Goal: Find contact information: Find contact information

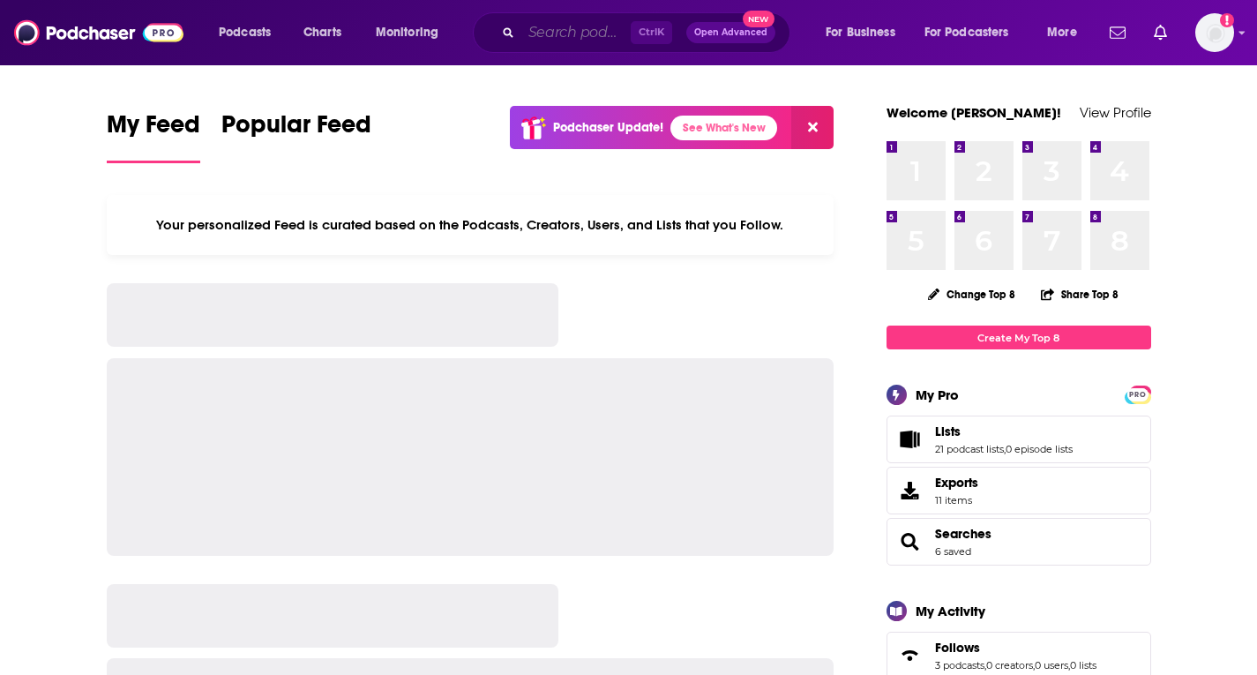
click at [531, 30] on input "Search podcasts, credits, & more..." at bounding box center [575, 33] width 109 height 28
paste input "The Change Management Podcast"
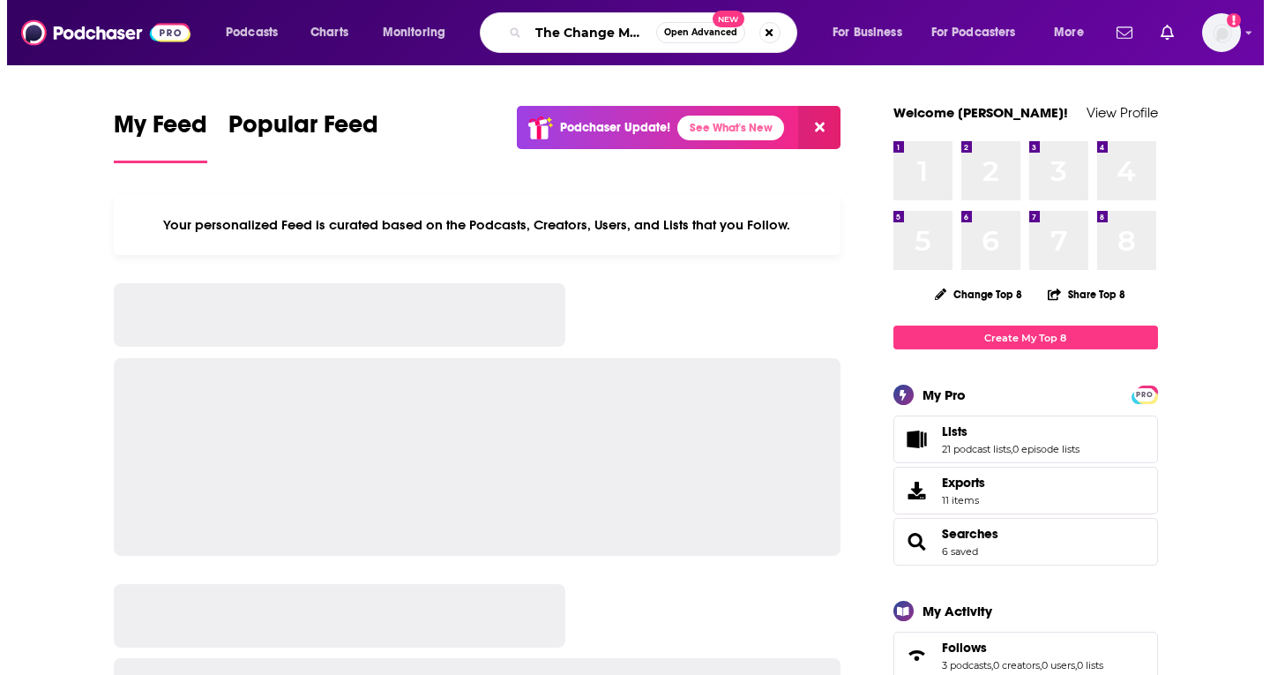
scroll to position [0, 112]
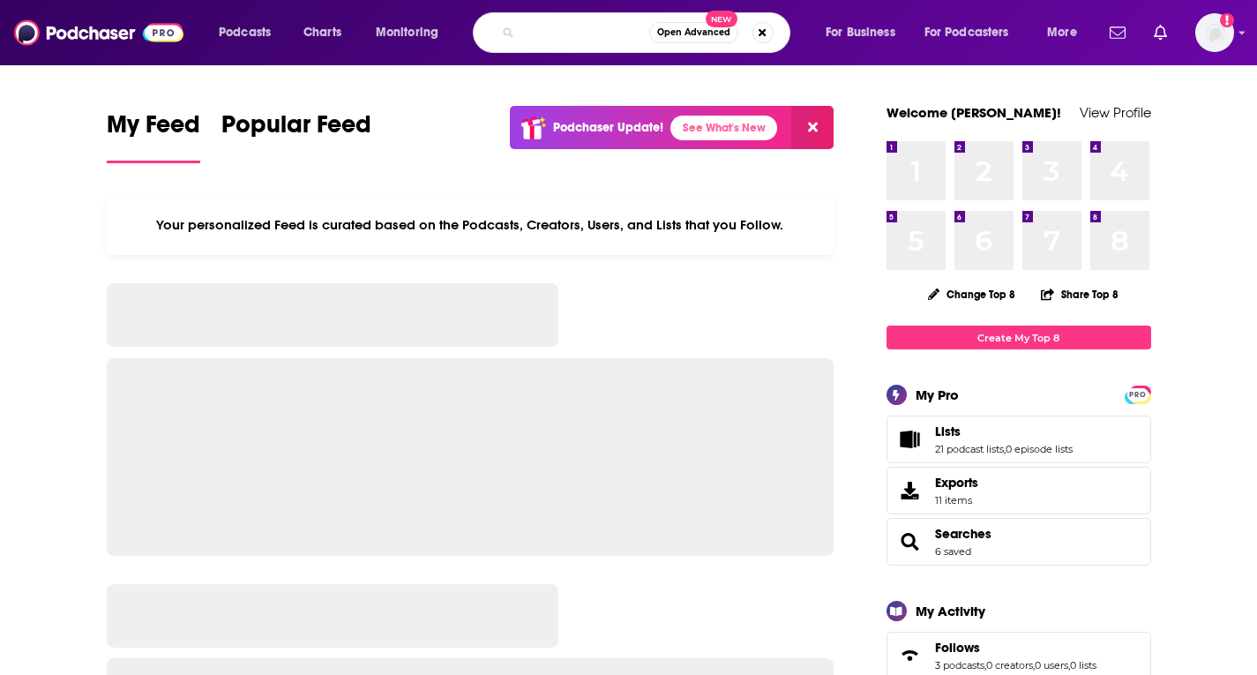
type input "The Change Management Podcast"
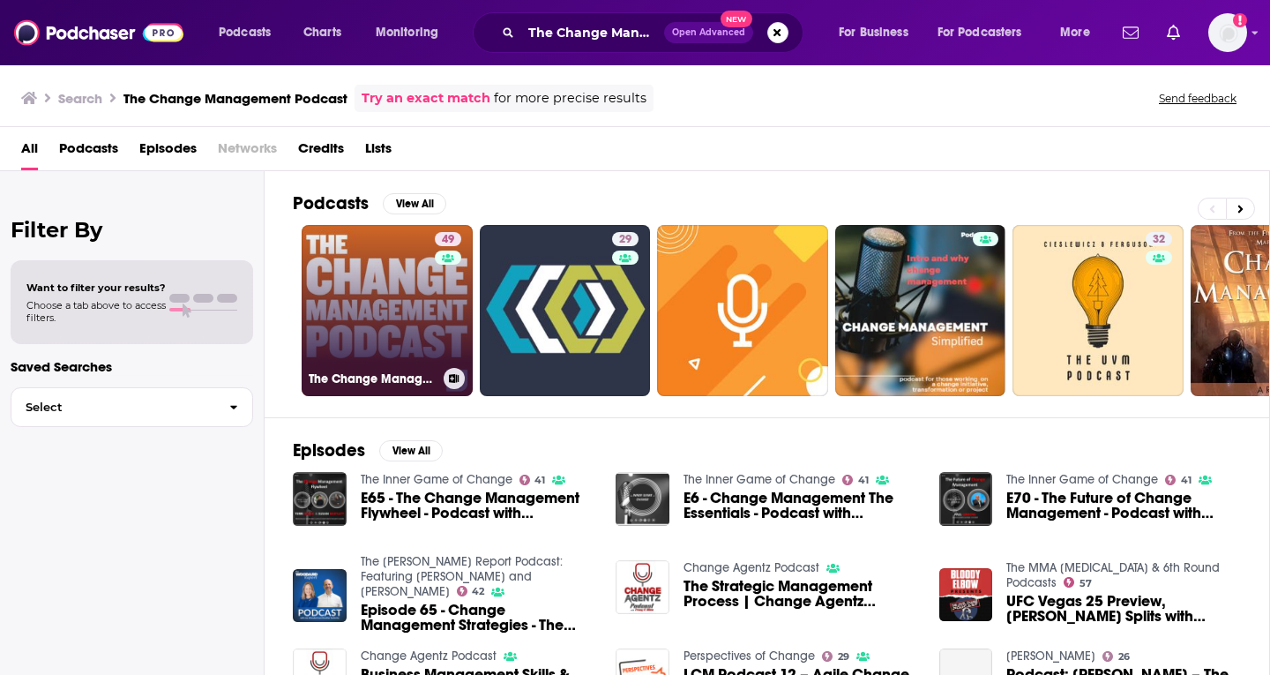
click at [375, 354] on link "49 The Change Management Podcast" at bounding box center [387, 310] width 171 height 171
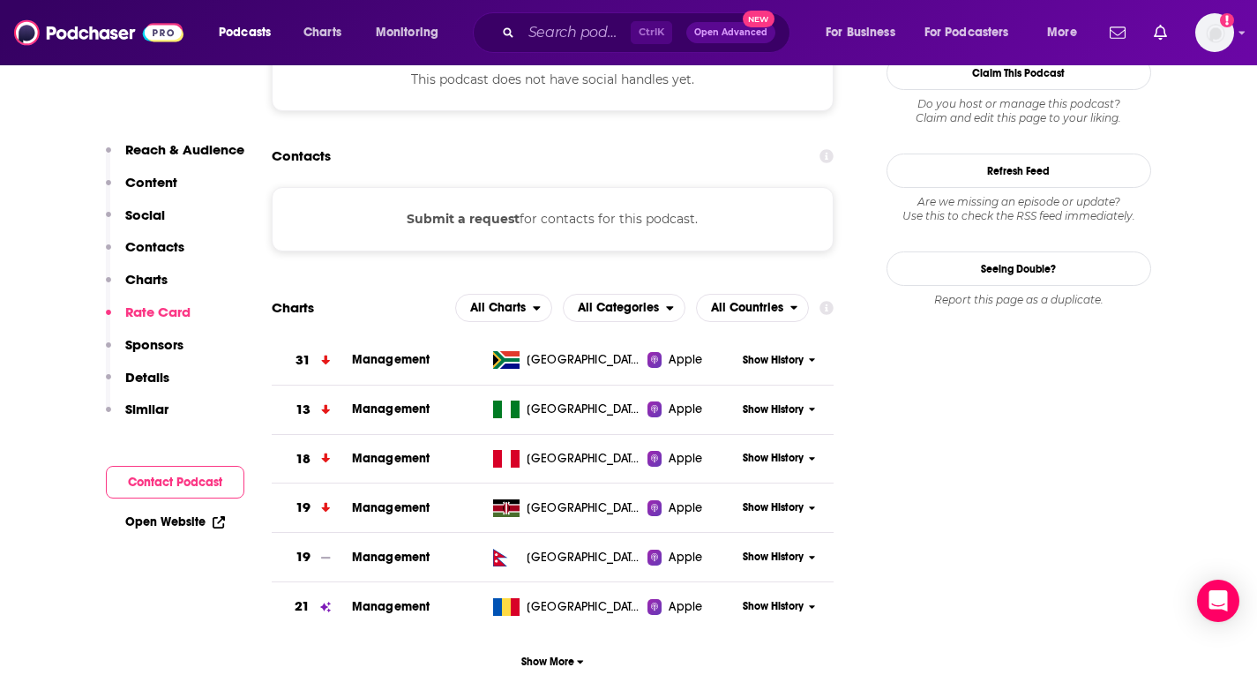
scroll to position [1588, 0]
click at [149, 254] on p "Contacts" at bounding box center [154, 246] width 59 height 17
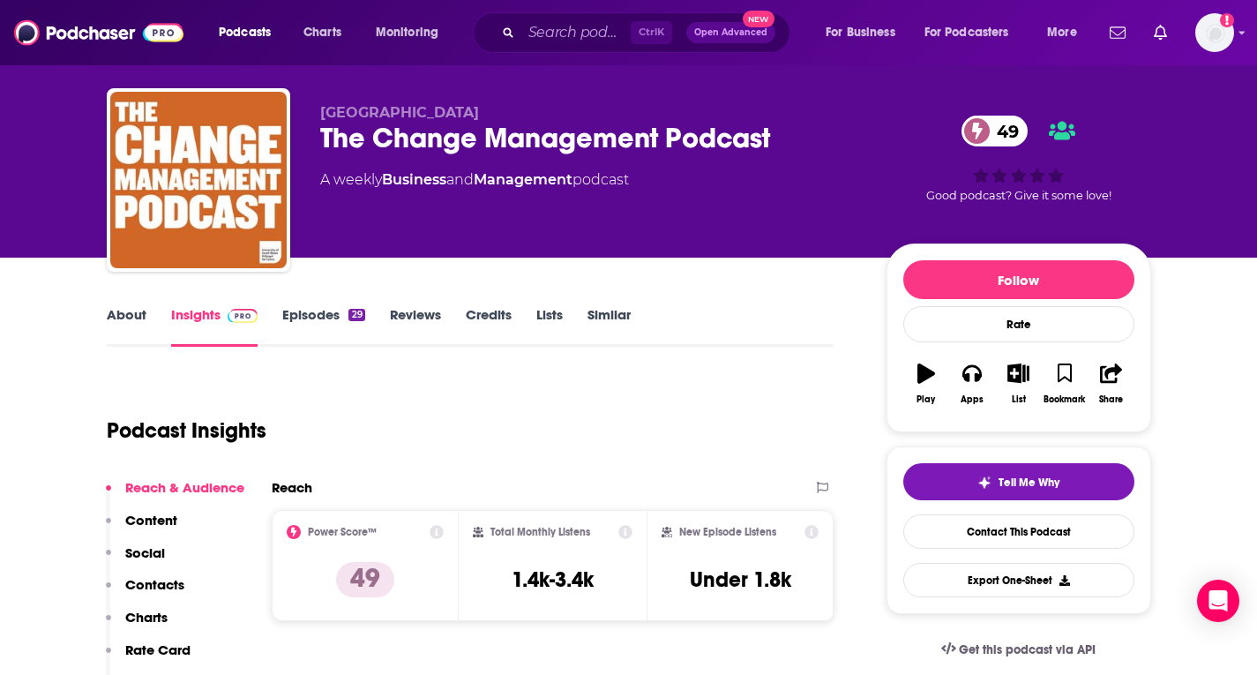
scroll to position [0, 0]
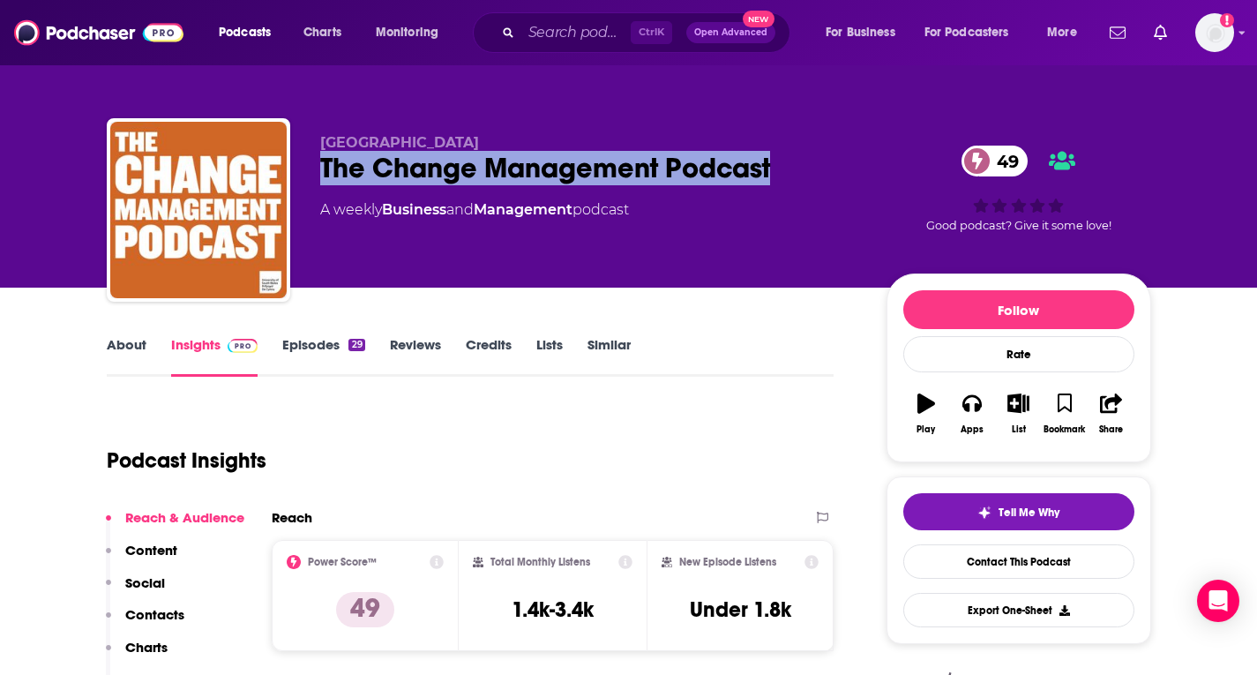
drag, startPoint x: 322, startPoint y: 168, endPoint x: 807, endPoint y: 173, distance: 485.3
click at [807, 173] on div "The Change Management Podcast 49" at bounding box center [589, 168] width 538 height 34
copy h2 "The Change Management Podcast"
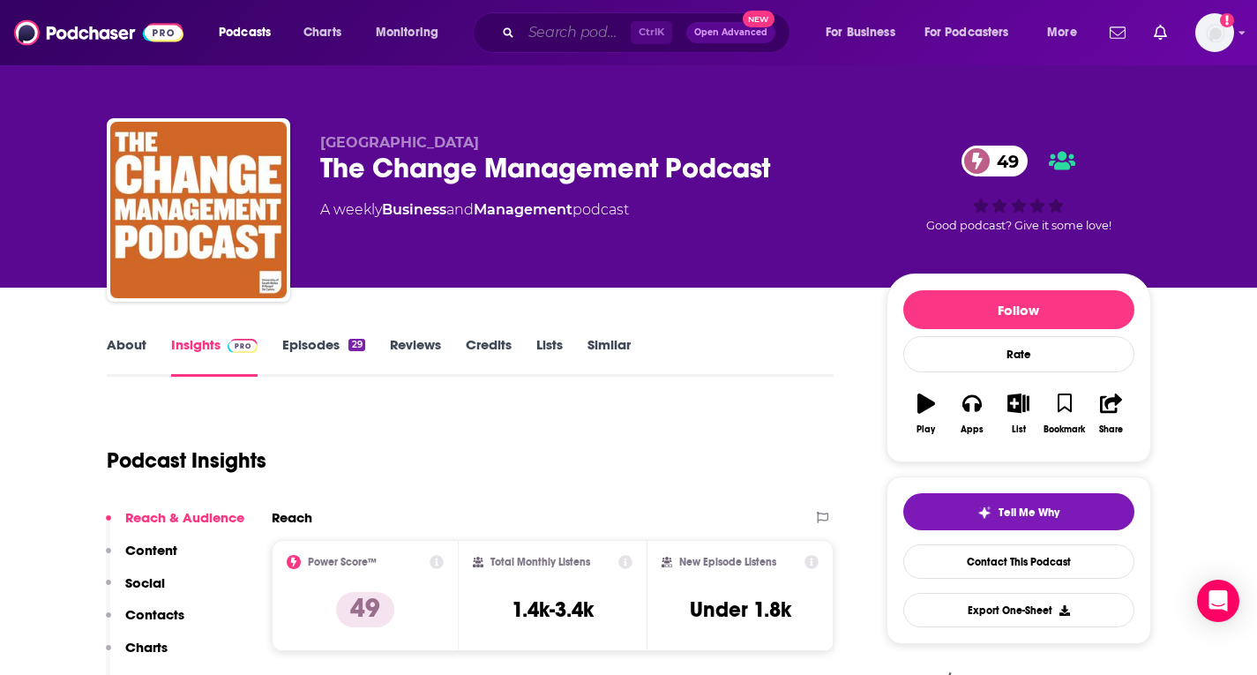
click at [606, 37] on input "Search podcasts, credits, & more..." at bounding box center [575, 33] width 109 height 28
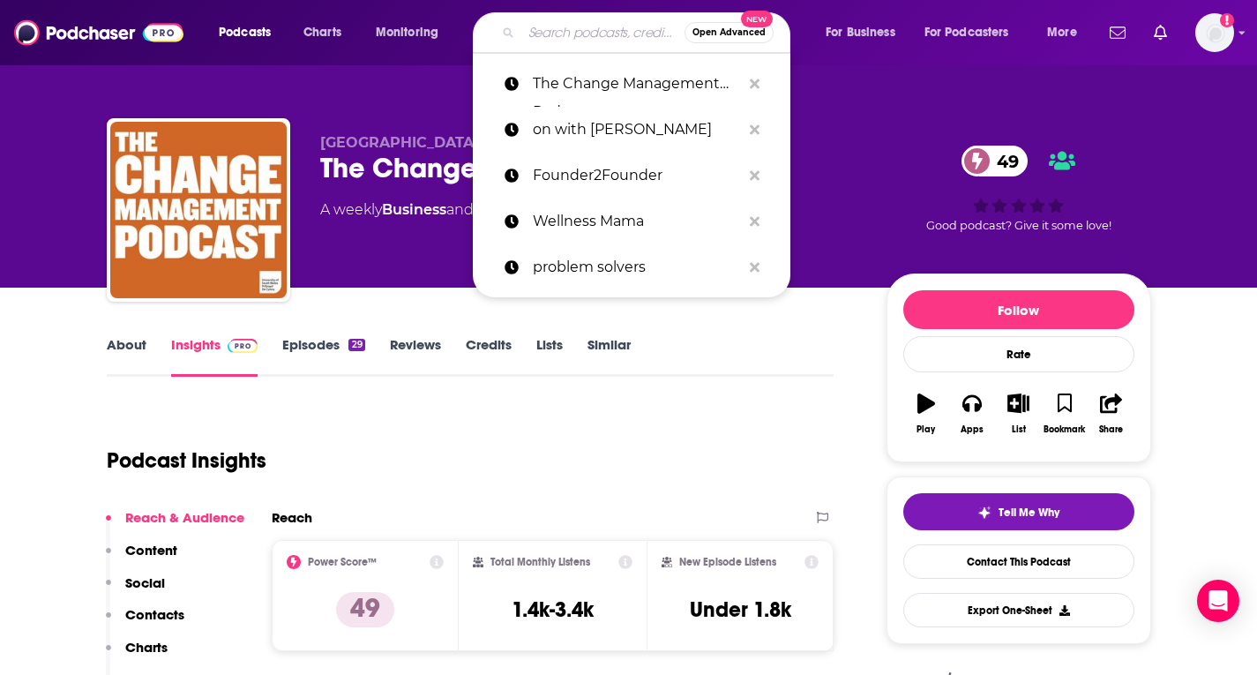
paste input "Leading Transformational Change Podcast"
type input "Leading Transformational Change Podcast"
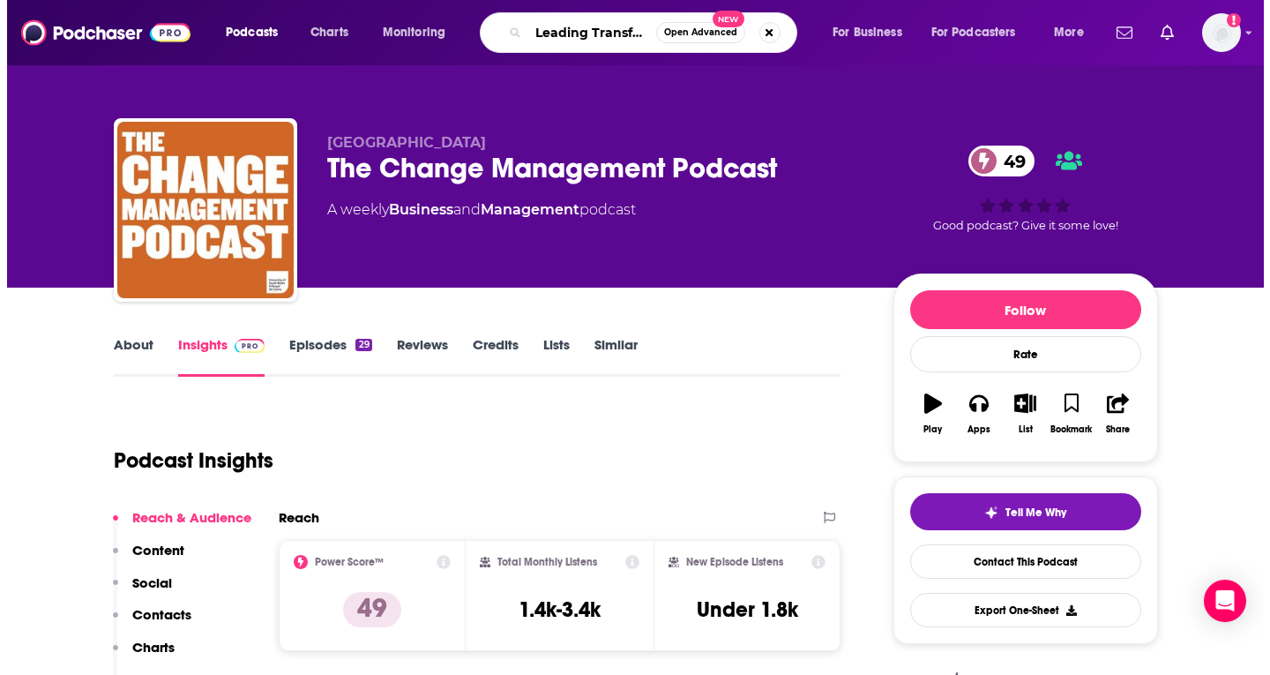
scroll to position [0, 164]
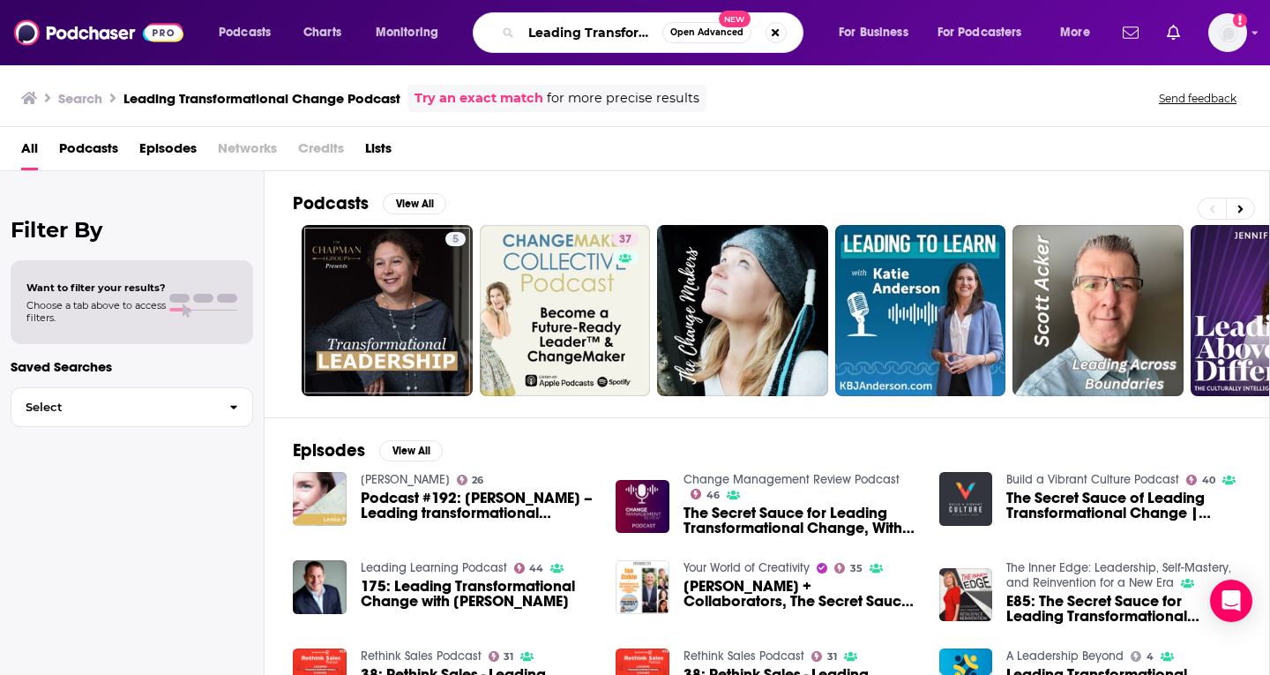
scroll to position [0, 151]
drag, startPoint x: 532, startPoint y: 29, endPoint x: 804, endPoint y: 22, distance: 271.8
click at [804, 22] on div "Leading Transformational Change Podcast Open Advanced New" at bounding box center [655, 32] width 331 height 41
type input "L"
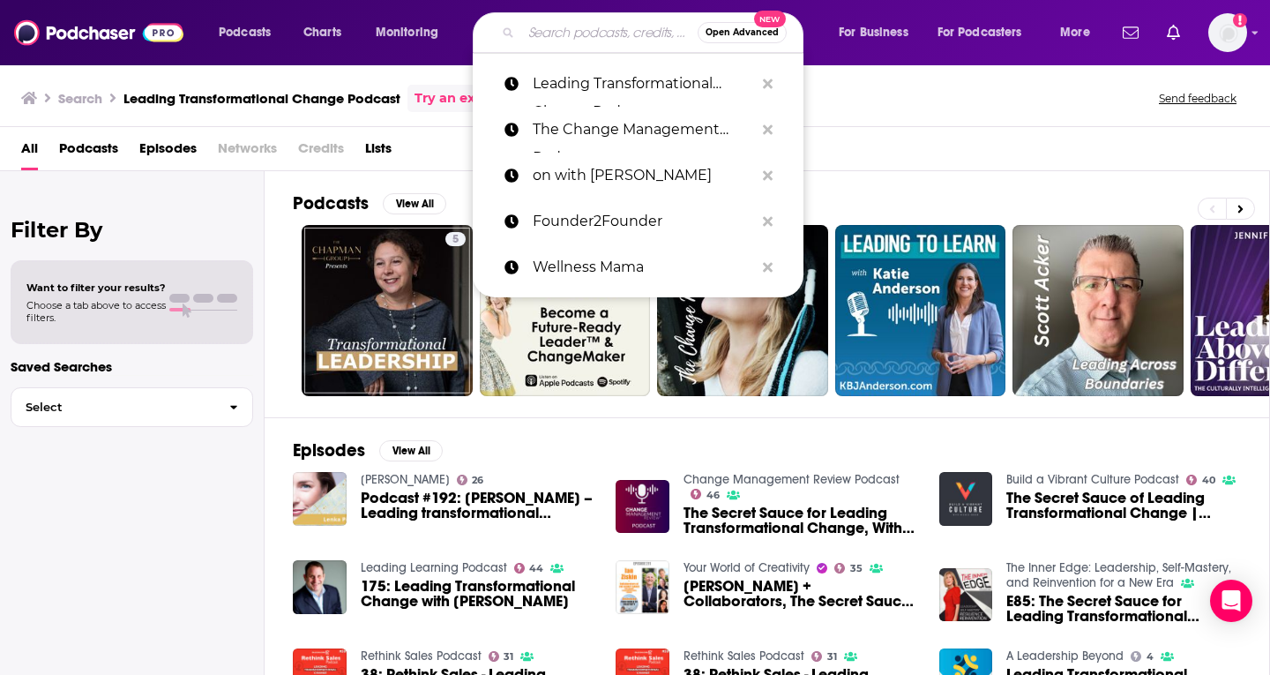
paste input "Leading Transformational Change with [PERSON_NAME]"
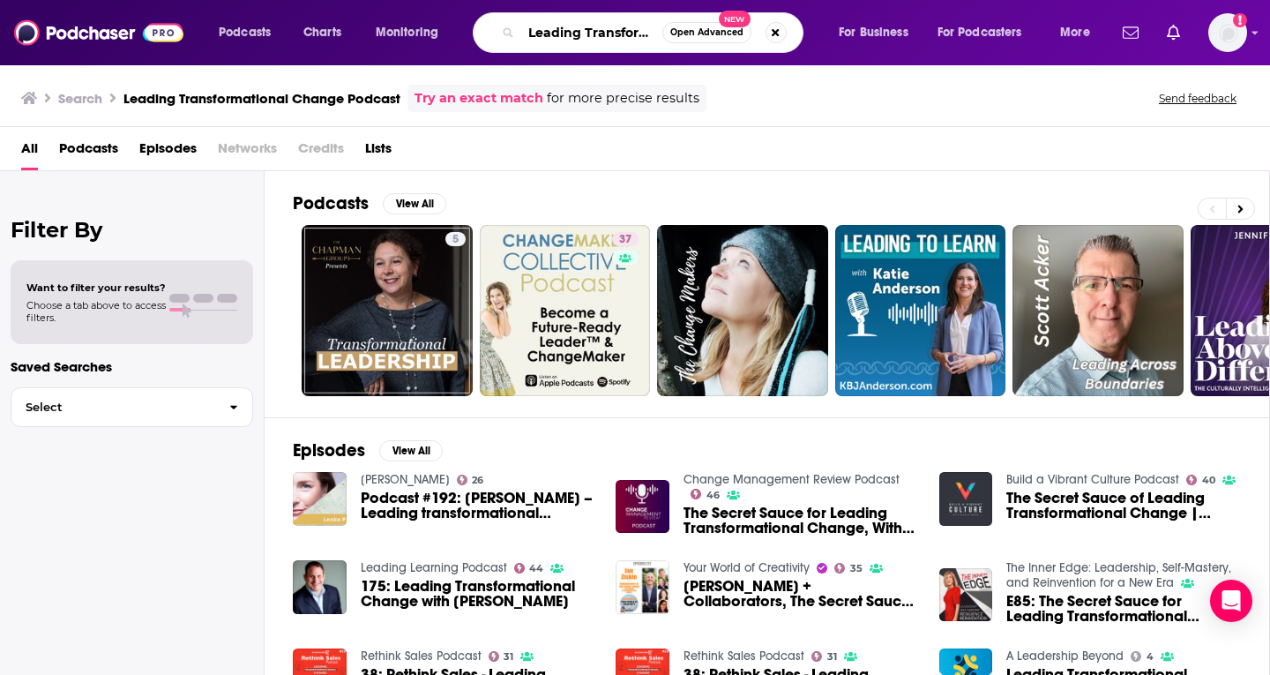
scroll to position [0, 241]
type input "Leading Transformational Change with [PERSON_NAME]"
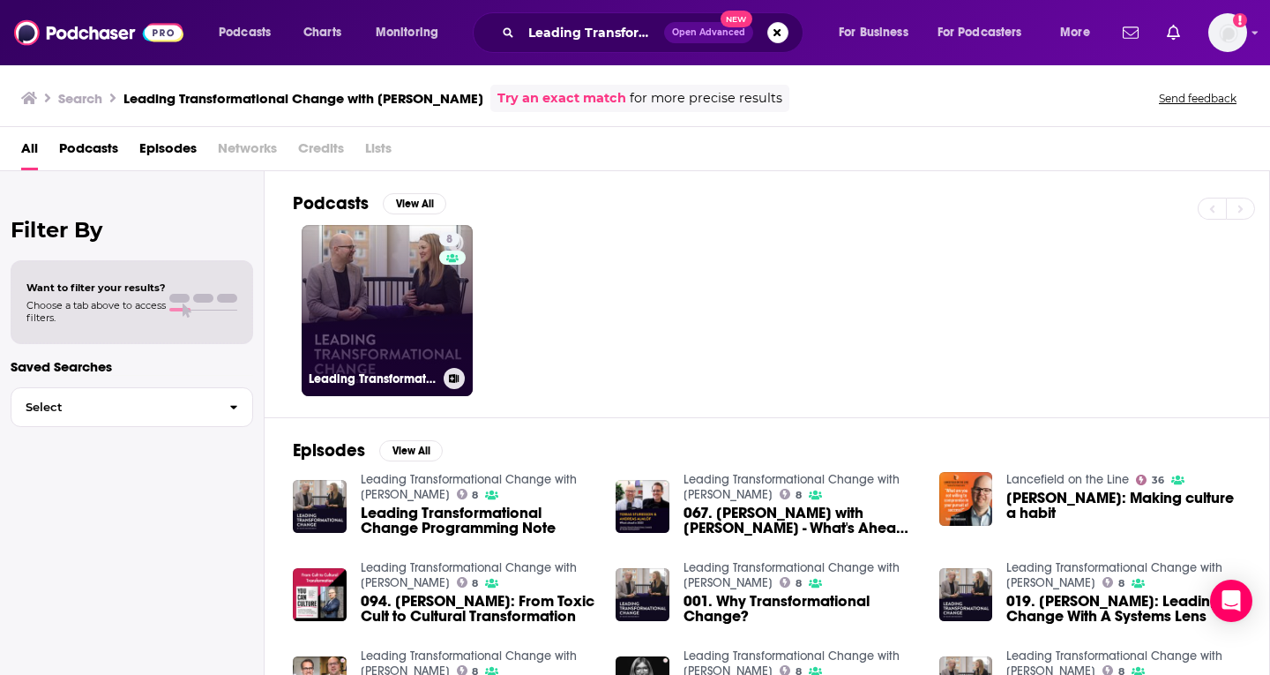
click at [429, 320] on link "8 Leading Transformational Change with [PERSON_NAME]" at bounding box center [387, 310] width 171 height 171
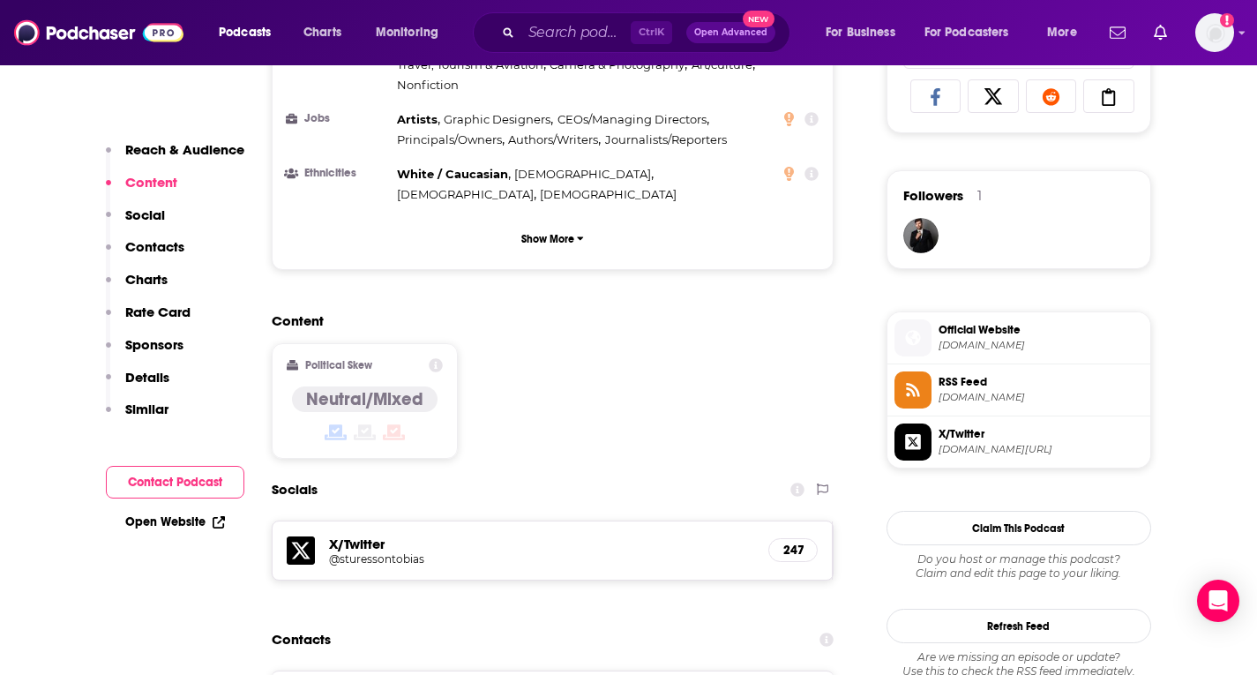
scroll to position [1235, 0]
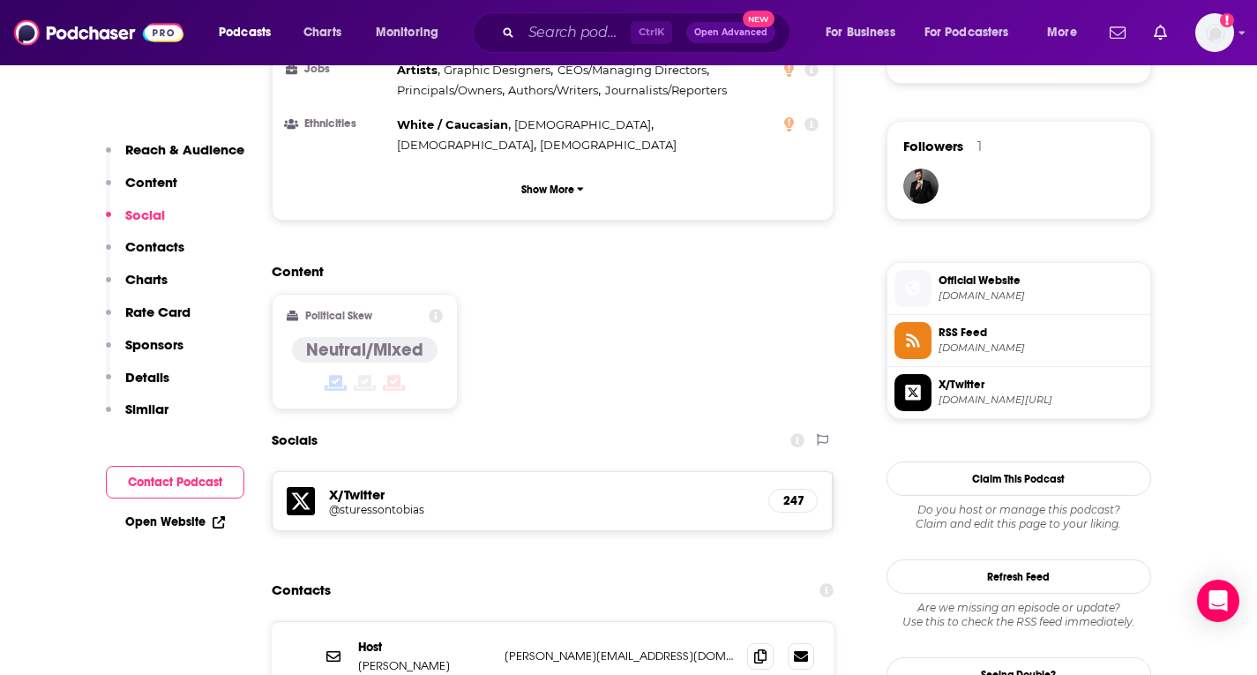
drag, startPoint x: 681, startPoint y: 553, endPoint x: 491, endPoint y: 556, distance: 190.6
click at [491, 622] on div "Host [PERSON_NAME] [PERSON_NAME][EMAIL_ADDRESS][DOMAIN_NAME] [PERSON_NAME][EMAI…" at bounding box center [553, 656] width 563 height 69
copy div "[PERSON_NAME][EMAIL_ADDRESS][DOMAIN_NAME]"
